Goal: Navigation & Orientation: Find specific page/section

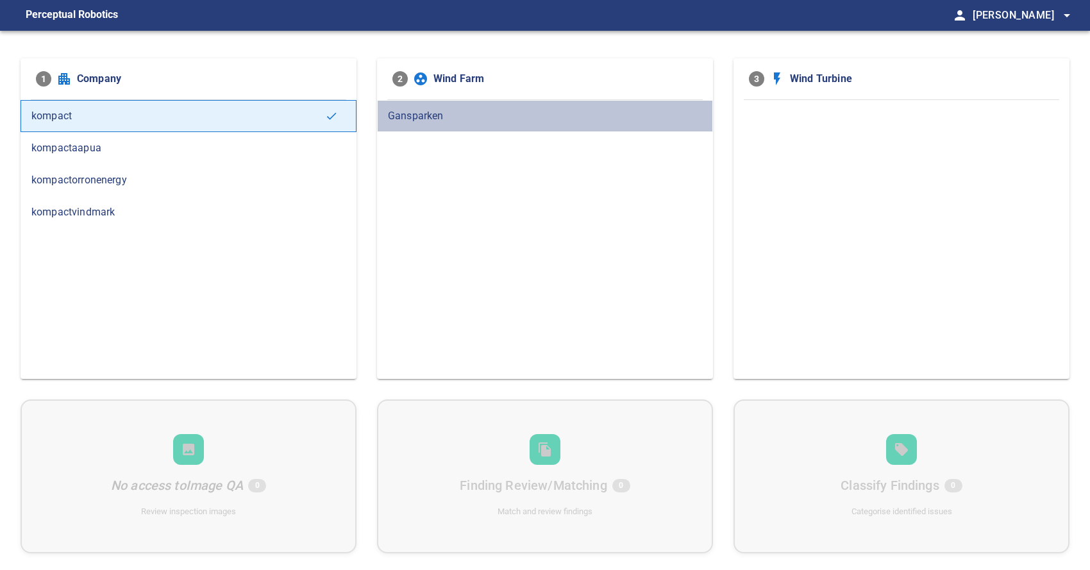
click at [444, 127] on div "Gansparken" at bounding box center [545, 116] width 336 height 32
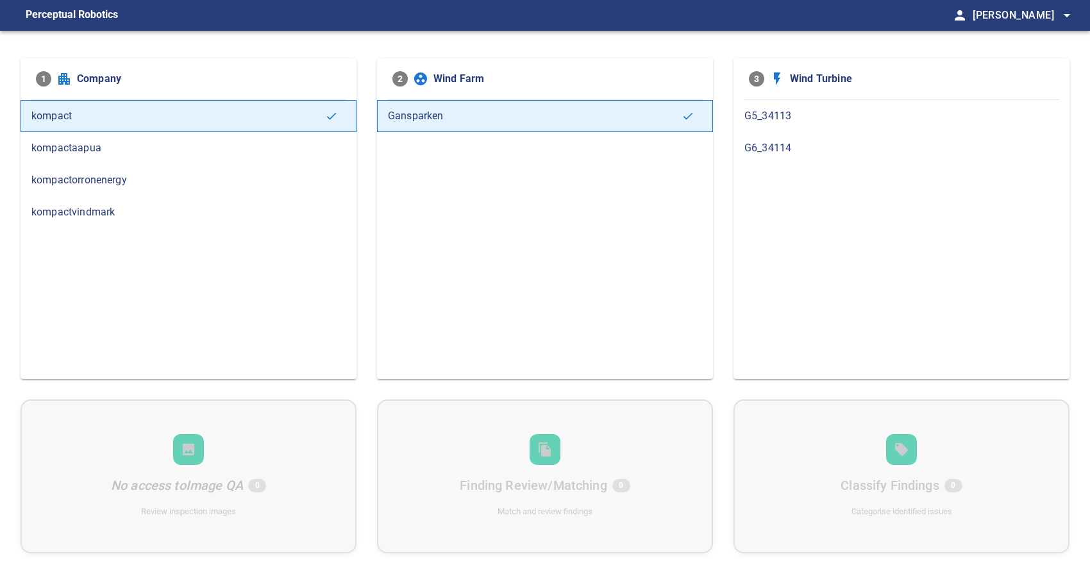
click at [78, 183] on span "kompactorronenergy" at bounding box center [188, 180] width 314 height 15
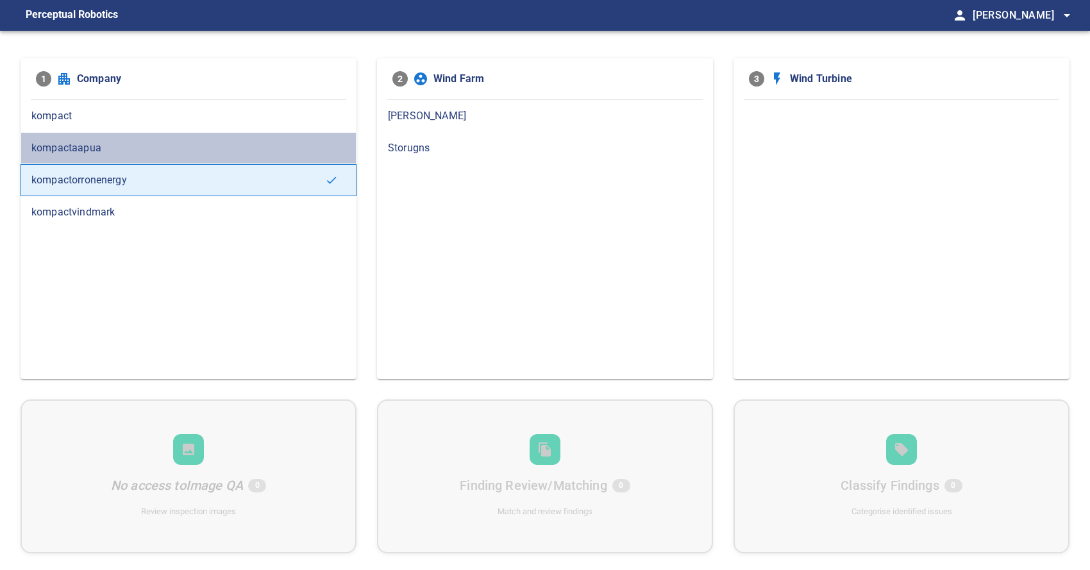
click at [97, 155] on div "kompactaapua" at bounding box center [189, 148] width 336 height 32
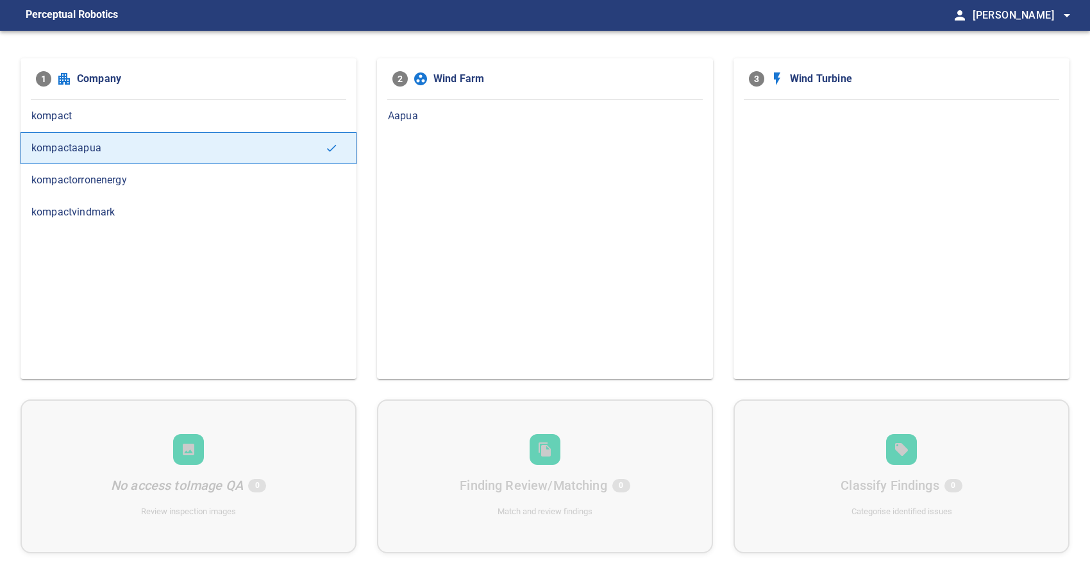
click at [462, 123] on span "Aapua" at bounding box center [545, 115] width 314 height 15
